Goal: Transaction & Acquisition: Purchase product/service

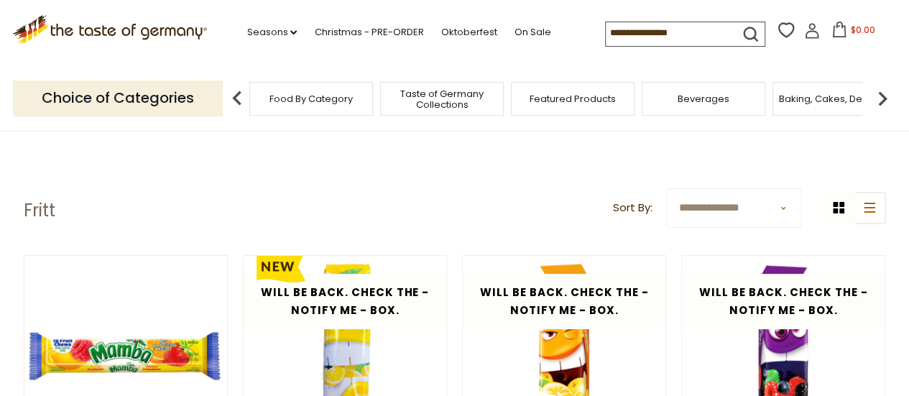
click at [643, 42] on input at bounding box center [666, 32] width 121 height 20
type input "*****"
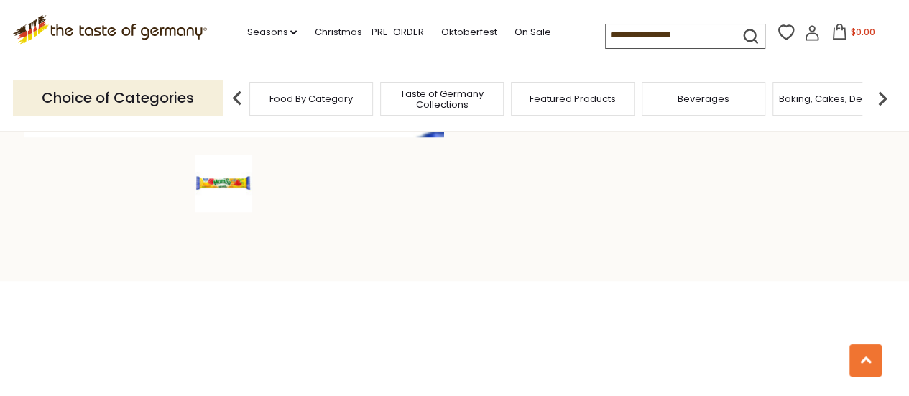
scroll to position [487, 0]
click at [230, 190] on img at bounding box center [223, 185] width 57 height 57
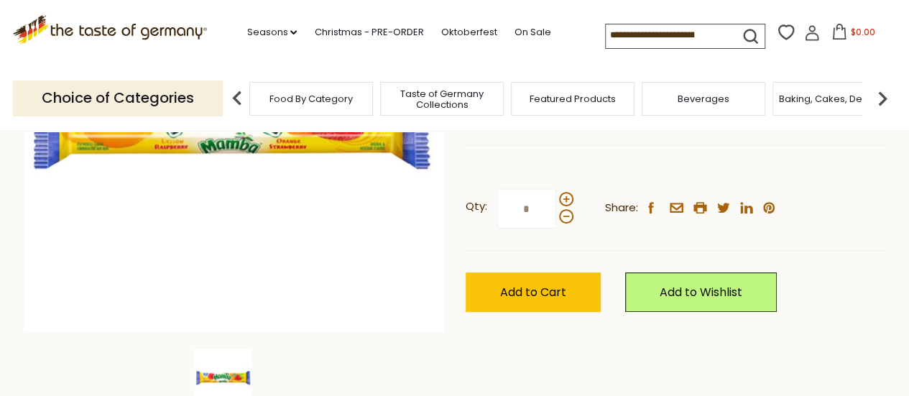
scroll to position [307, 0]
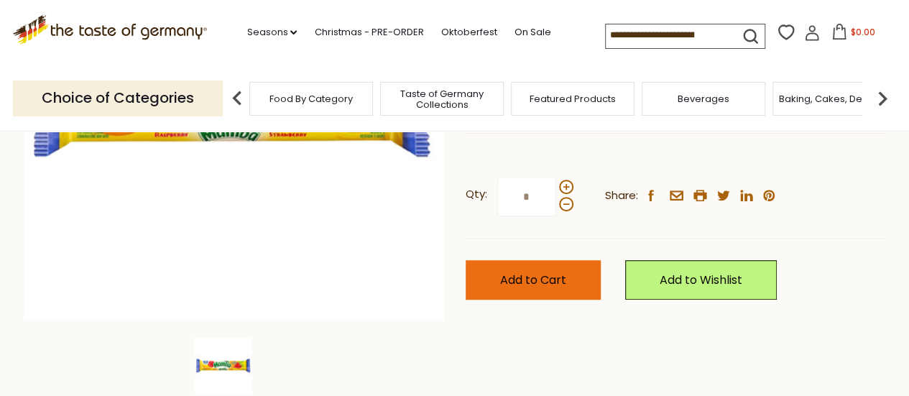
click at [529, 288] on button "Add to Cart" at bounding box center [533, 280] width 135 height 40
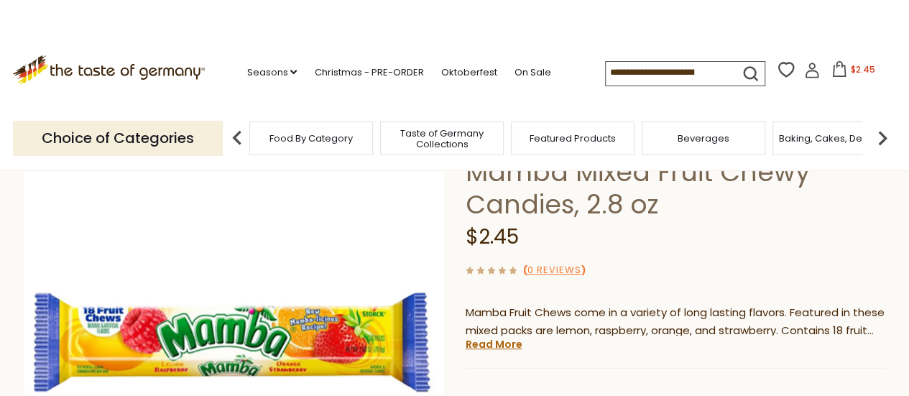
scroll to position [0, 0]
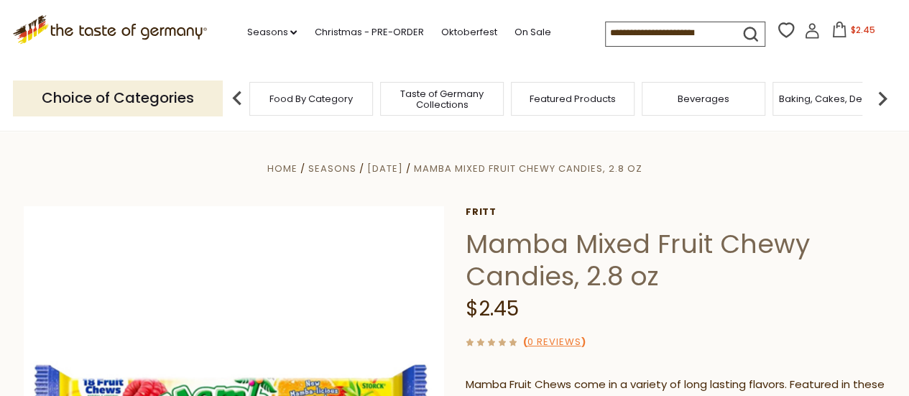
click at [632, 24] on input at bounding box center [666, 32] width 121 height 20
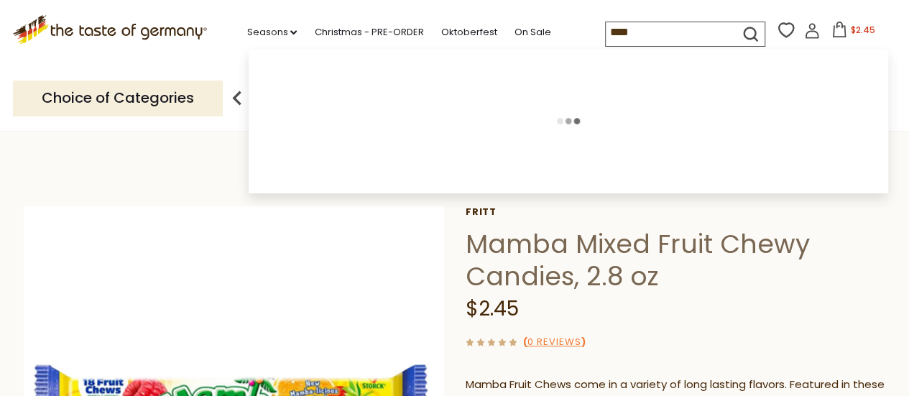
type input "*****"
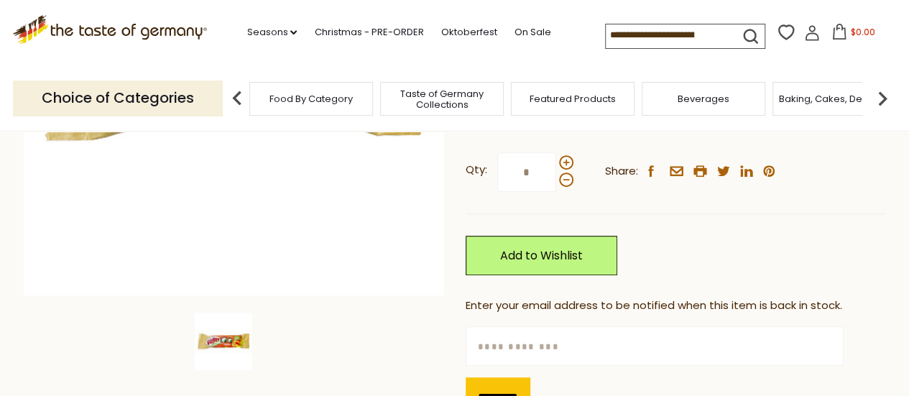
scroll to position [67, 0]
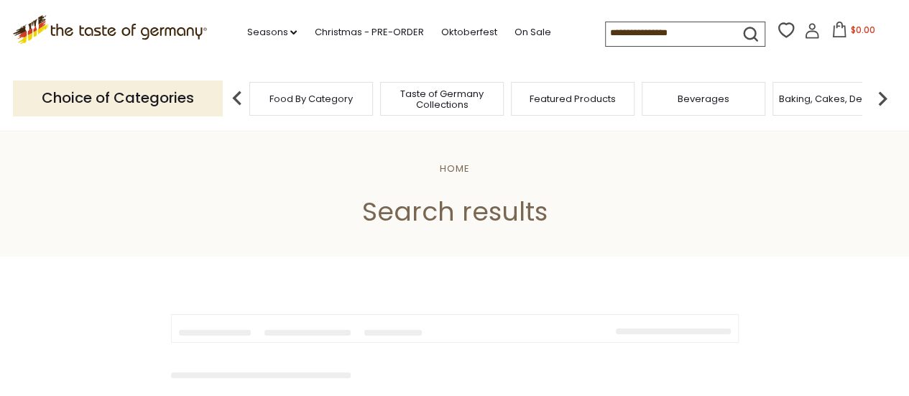
type input "*****"
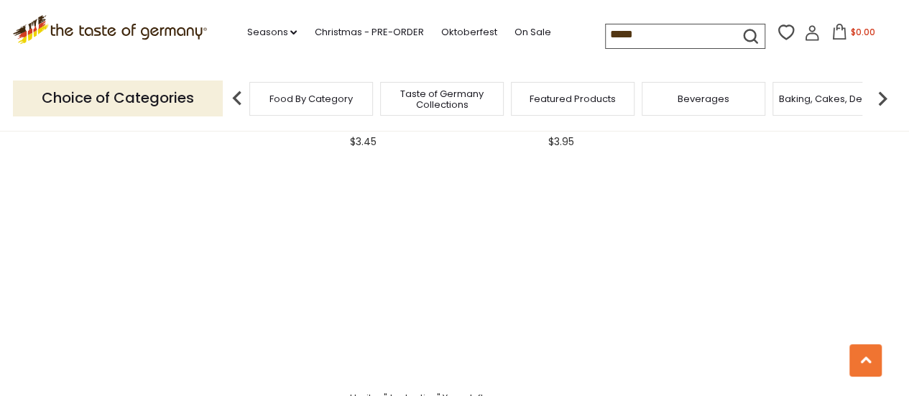
scroll to position [2507, 0]
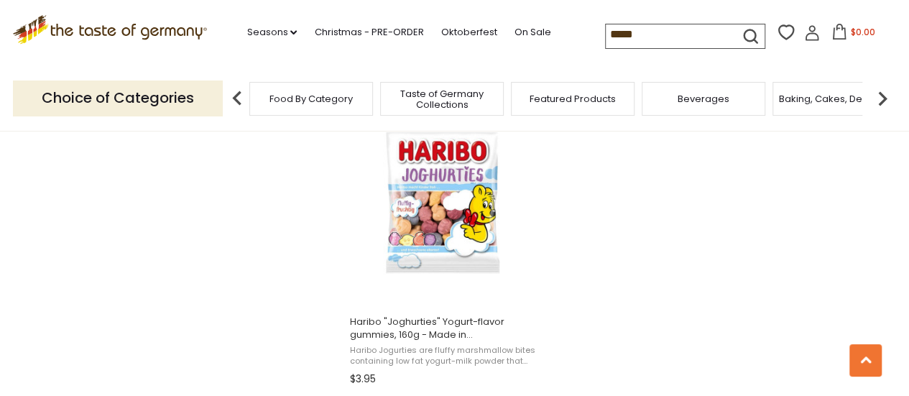
click at [165, 38] on icon ".st0{fill:#EDD300;} .st1{fill:#D33E21;}" at bounding box center [110, 29] width 195 height 29
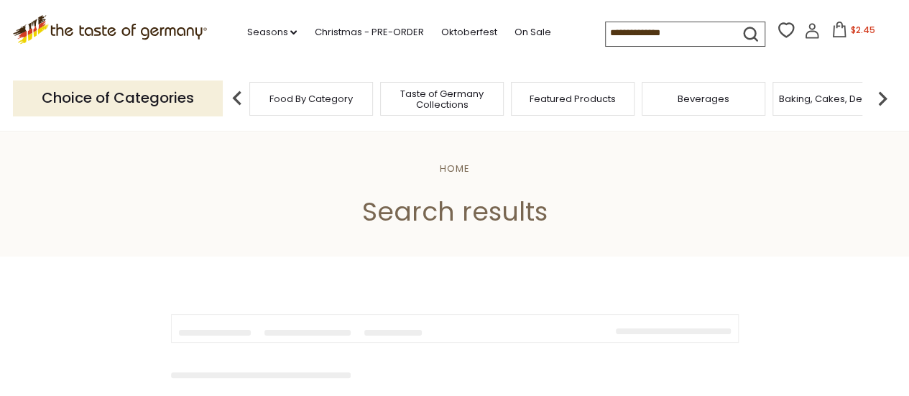
type input "*****"
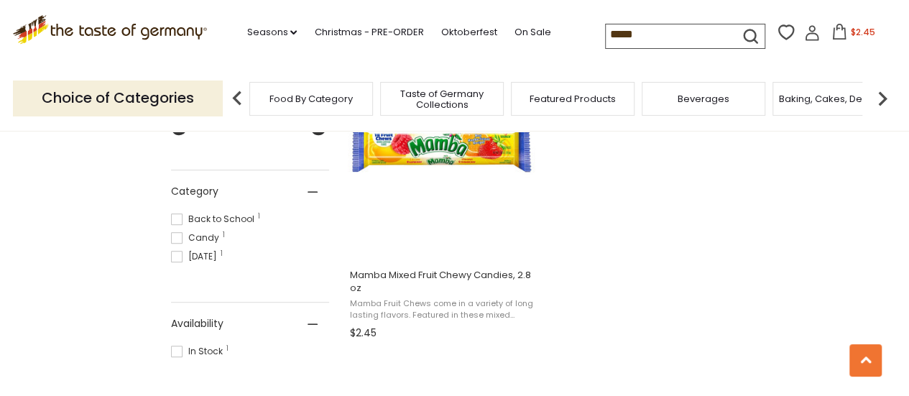
scroll to position [461, 0]
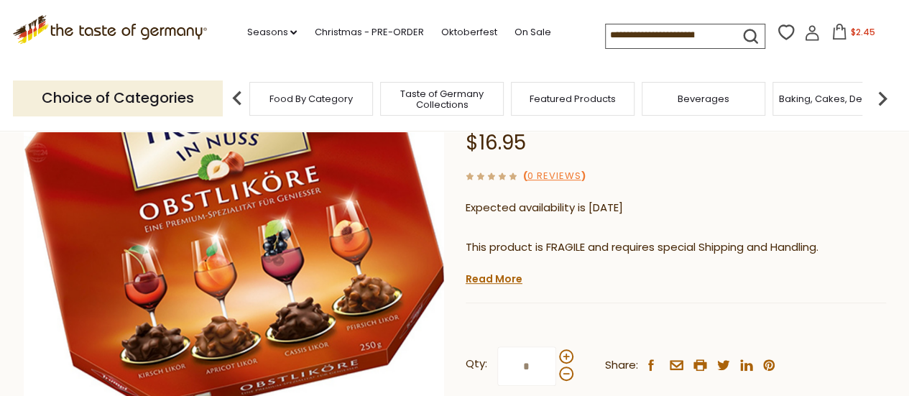
scroll to position [197, 0]
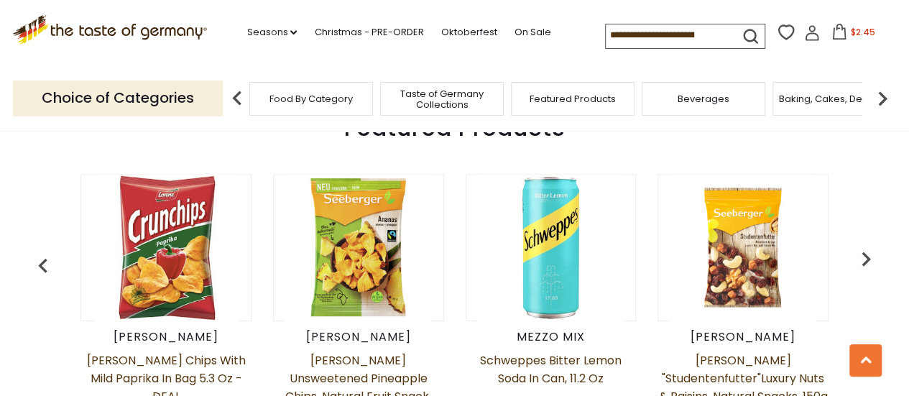
scroll to position [514, 0]
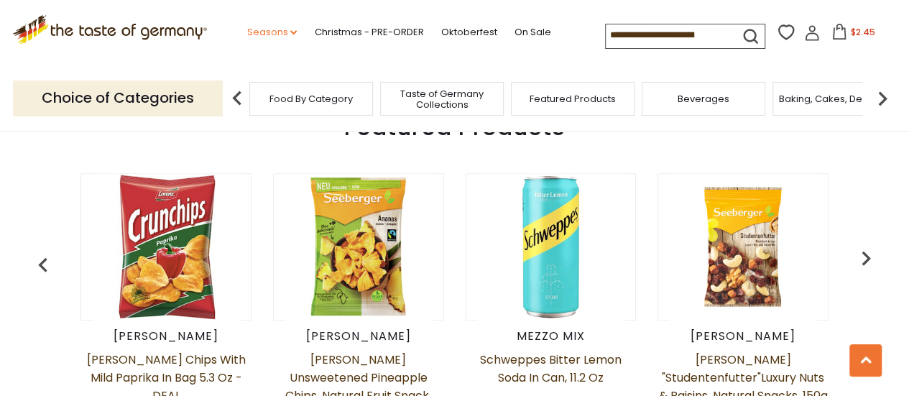
click at [287, 31] on link "Seasons dropdown_arrow" at bounding box center [271, 32] width 50 height 16
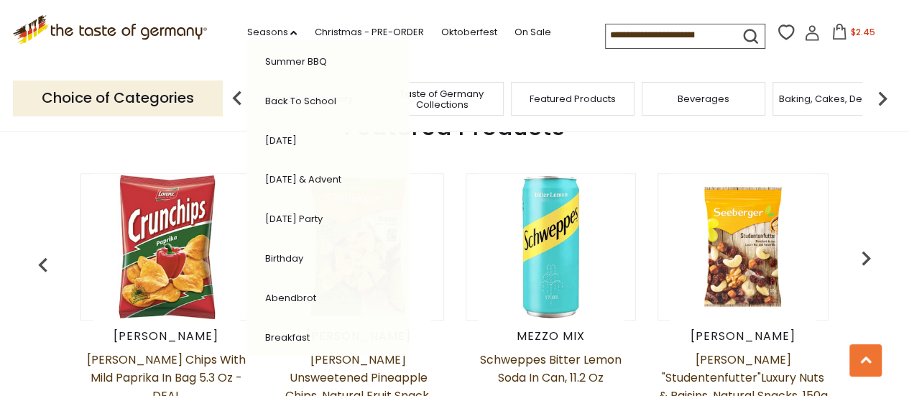
scroll to position [414, 0]
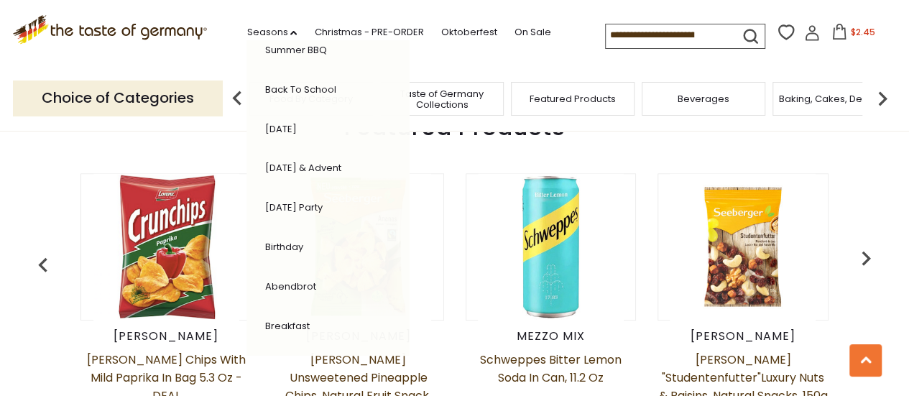
click at [186, 80] on p "Choice of Categories" at bounding box center [118, 97] width 210 height 35
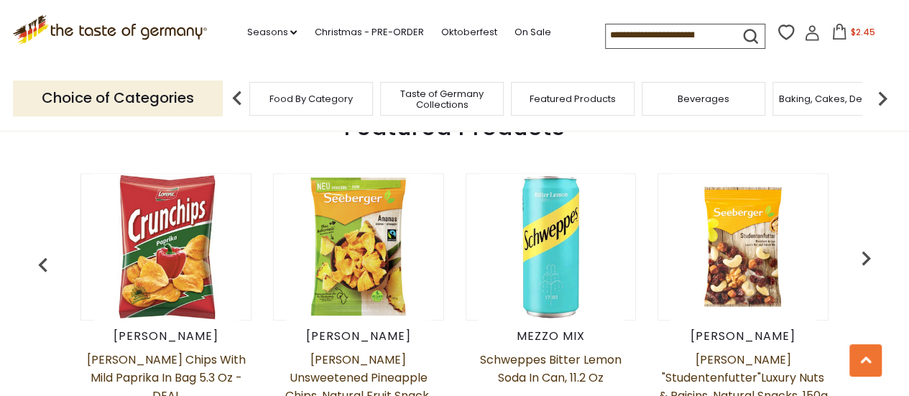
click at [313, 103] on span "Food By Category" at bounding box center [310, 98] width 83 height 11
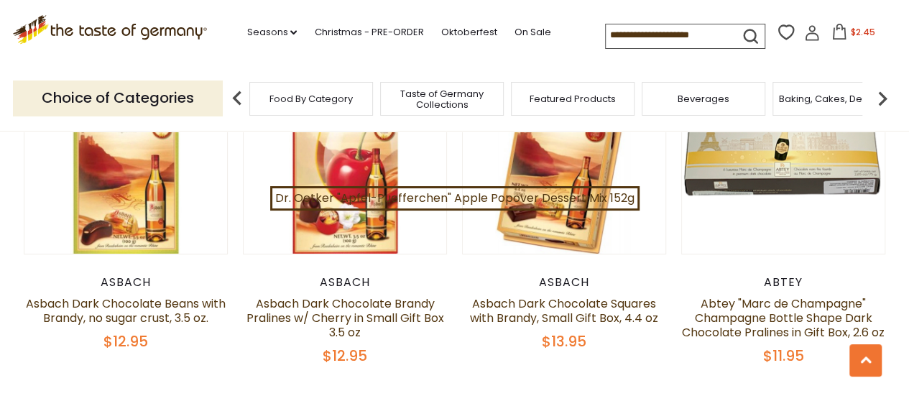
scroll to position [2700, 0]
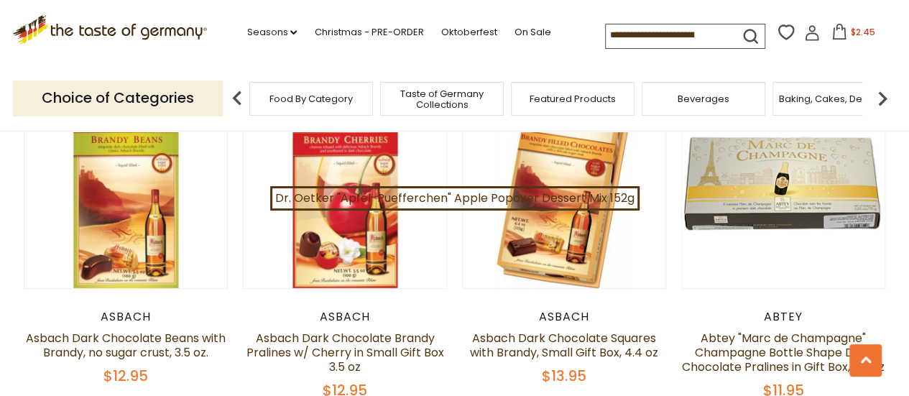
click at [661, 90] on div "Beverages" at bounding box center [704, 99] width 124 height 34
click at [670, 104] on div "Beverages" at bounding box center [704, 99] width 124 height 34
click at [687, 98] on span "Beverages" at bounding box center [704, 98] width 52 height 11
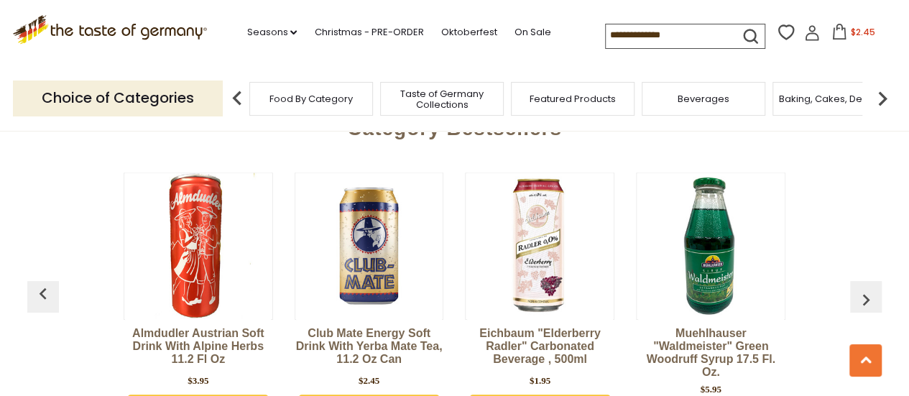
scroll to position [2932, 0]
